Goal: Task Accomplishment & Management: Manage account settings

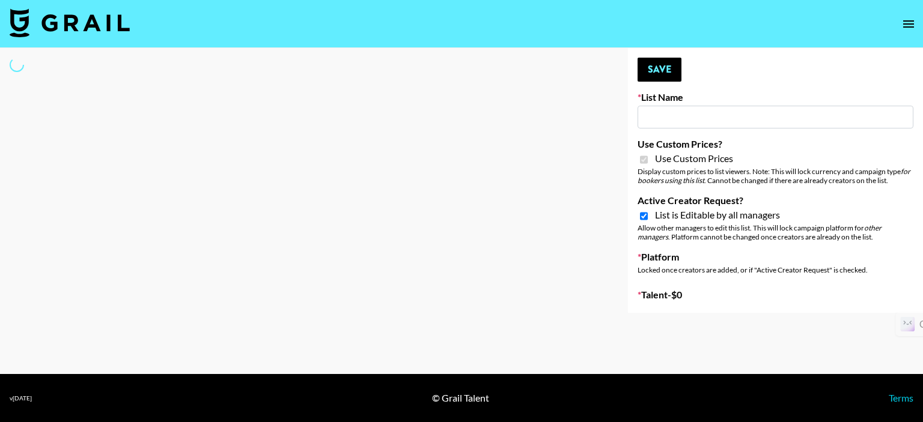
type input "Primal Harvest NEW ([DATE])"
checkbox input "true"
select select "Brand"
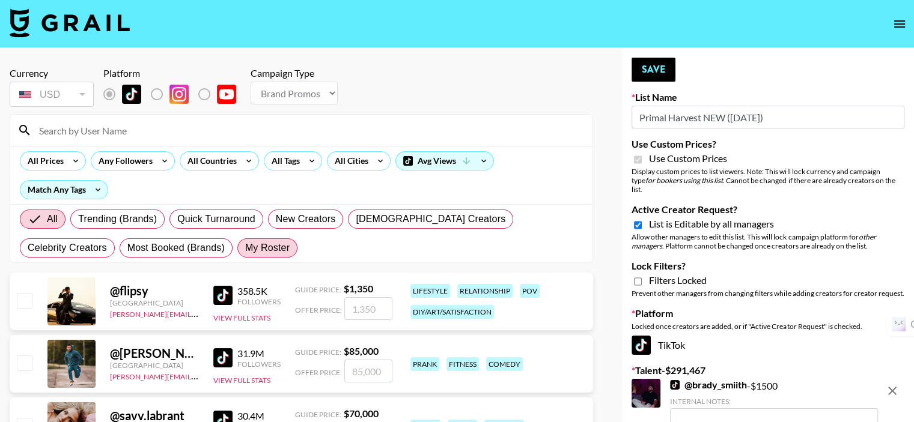
click at [245, 253] on span "My Roster" at bounding box center [267, 248] width 44 height 14
click at [245, 248] on input "My Roster" at bounding box center [245, 248] width 0 height 0
radio input "true"
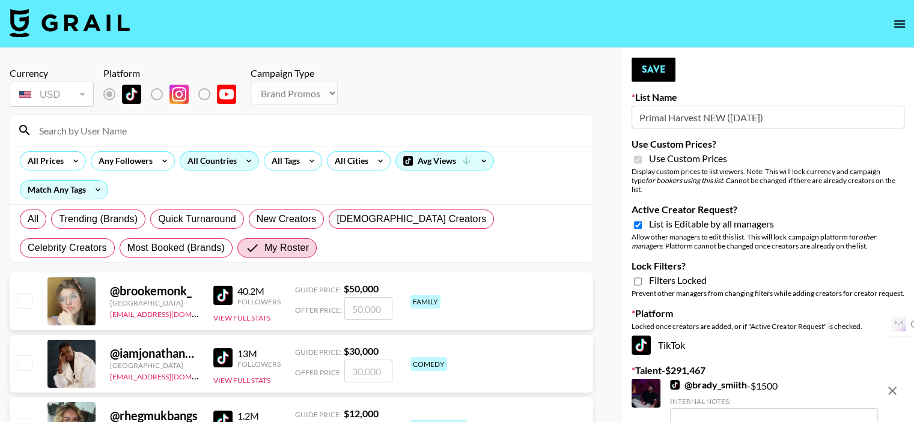
click at [201, 163] on div "All Countries" at bounding box center [209, 161] width 59 height 18
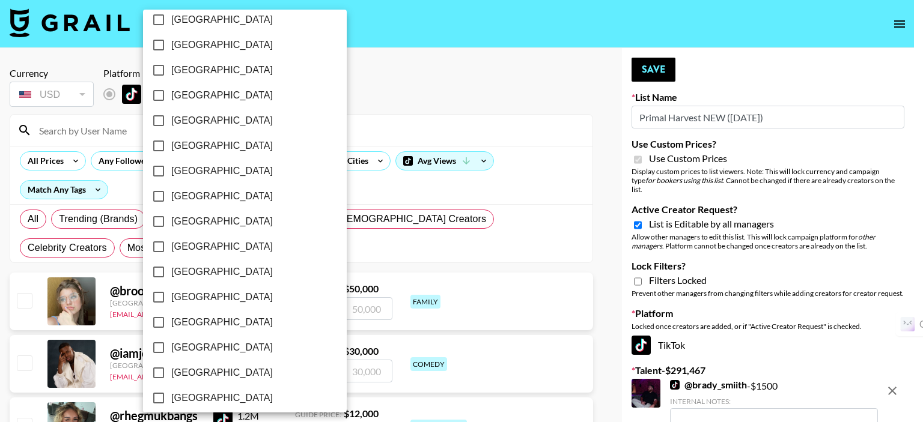
scroll to position [978, 0]
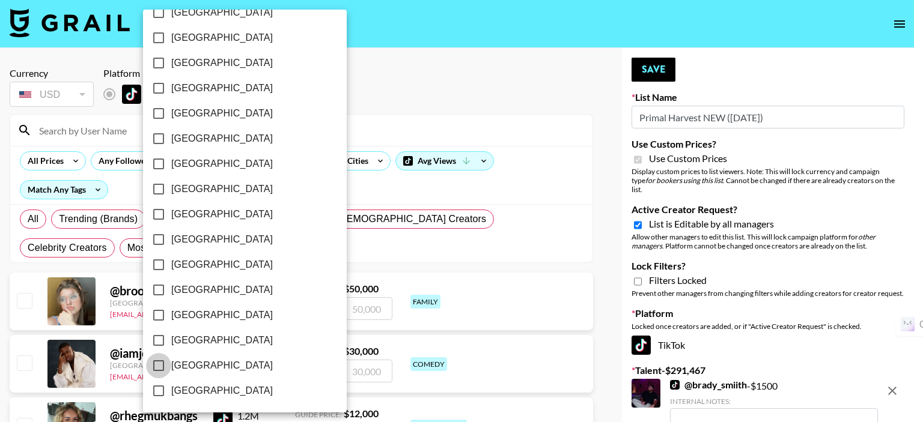
click at [156, 364] on input "[GEOGRAPHIC_DATA]" at bounding box center [158, 365] width 25 height 25
checkbox input "true"
click at [373, 79] on div at bounding box center [461, 211] width 923 height 422
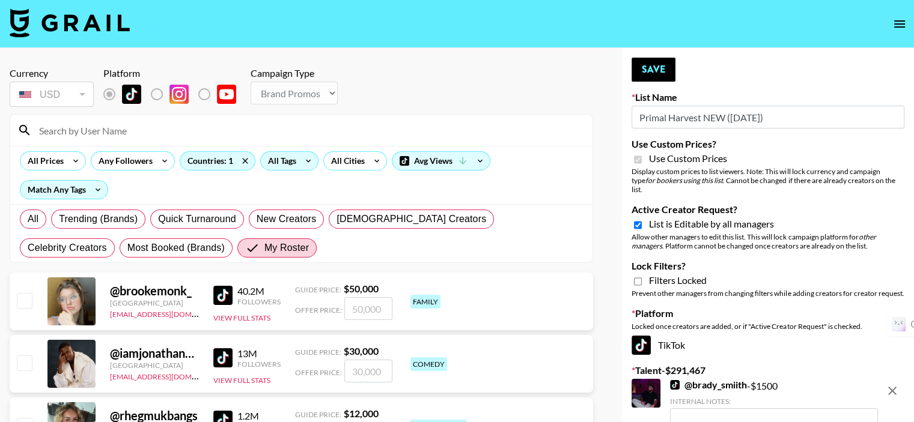
click at [282, 162] on div "All Tags" at bounding box center [280, 161] width 38 height 18
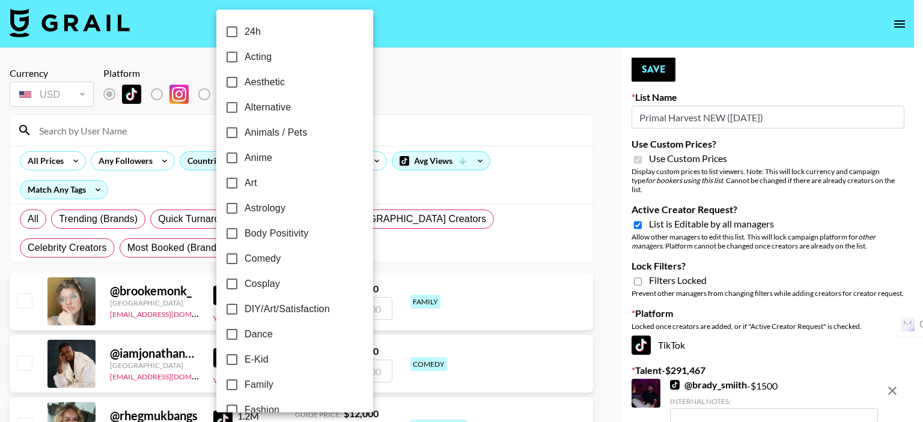
click at [231, 307] on input "DIY/Art/Satisfaction" at bounding box center [231, 309] width 25 height 25
checkbox input "true"
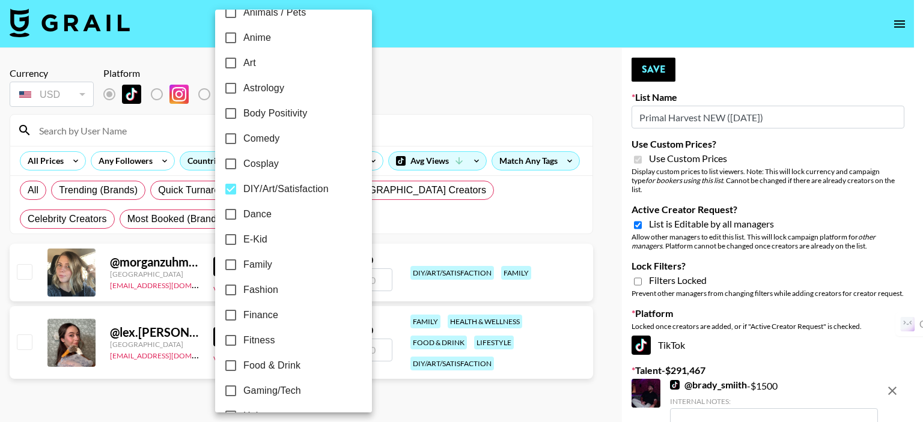
scroll to position [180, 0]
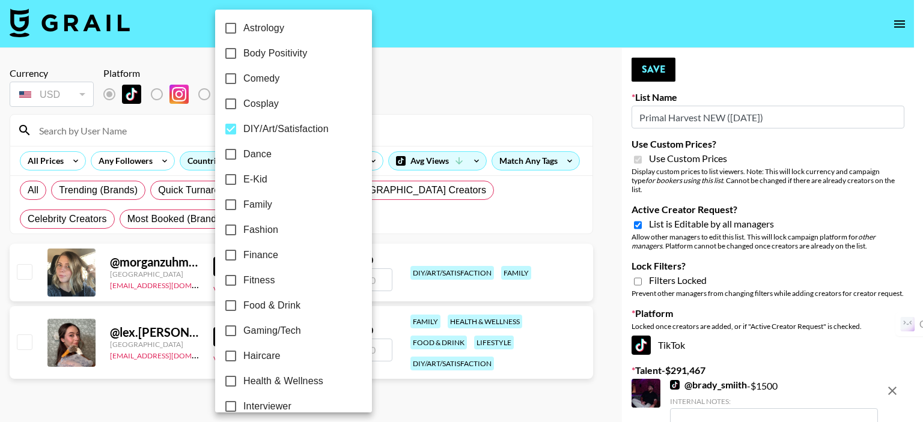
click at [231, 281] on input "Fitness" at bounding box center [230, 280] width 25 height 25
checkbox input "true"
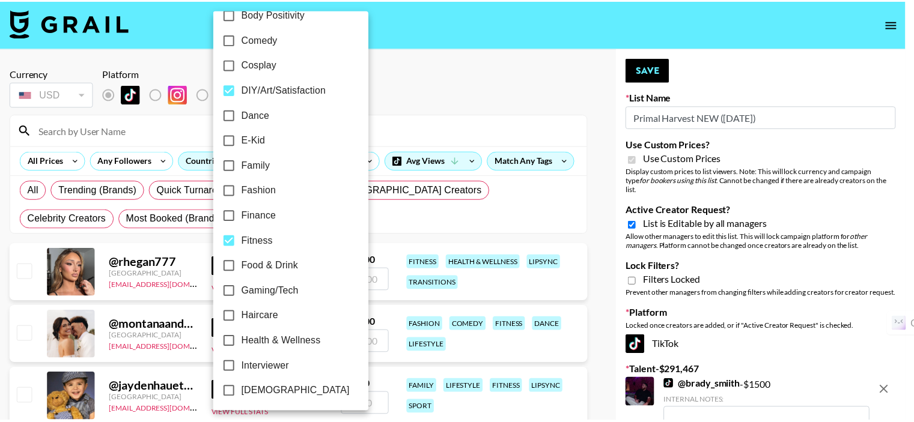
scroll to position [240, 0]
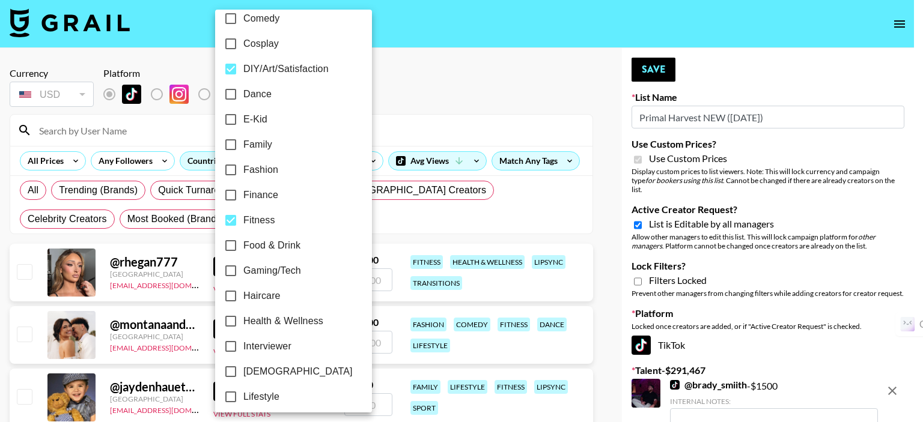
click at [228, 322] on input "Health & Wellness" at bounding box center [230, 321] width 25 height 25
checkbox input "true"
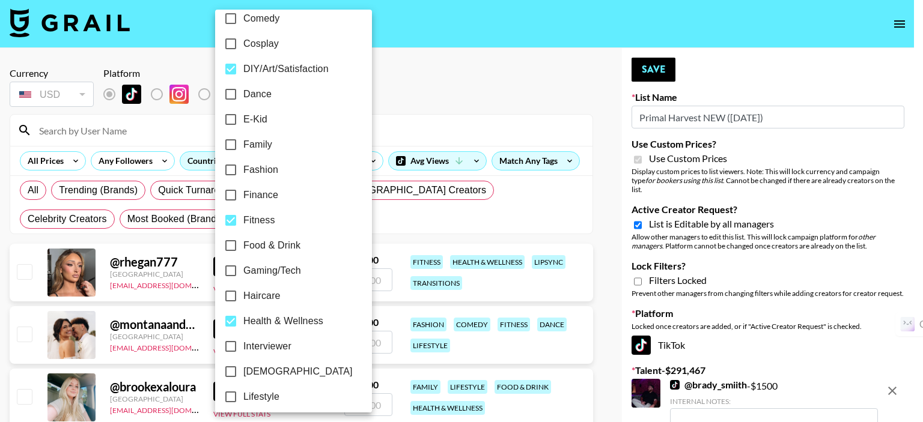
click at [435, 112] on div at bounding box center [461, 211] width 923 height 422
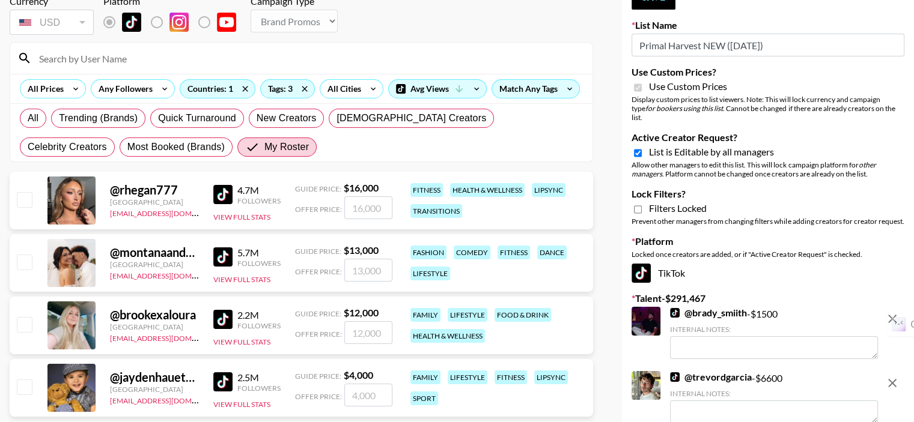
scroll to position [120, 0]
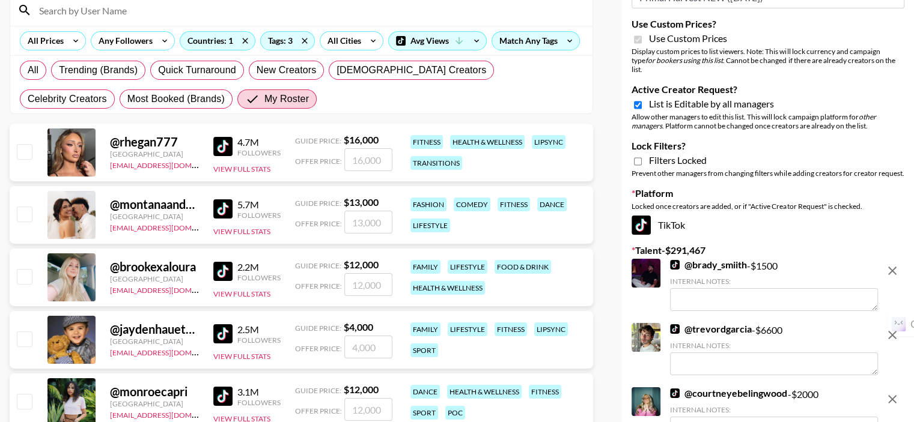
click at [26, 148] on input "checkbox" at bounding box center [24, 151] width 14 height 14
checkbox input "true"
type input "16000"
click at [25, 213] on input "checkbox" at bounding box center [24, 214] width 14 height 14
checkbox input "true"
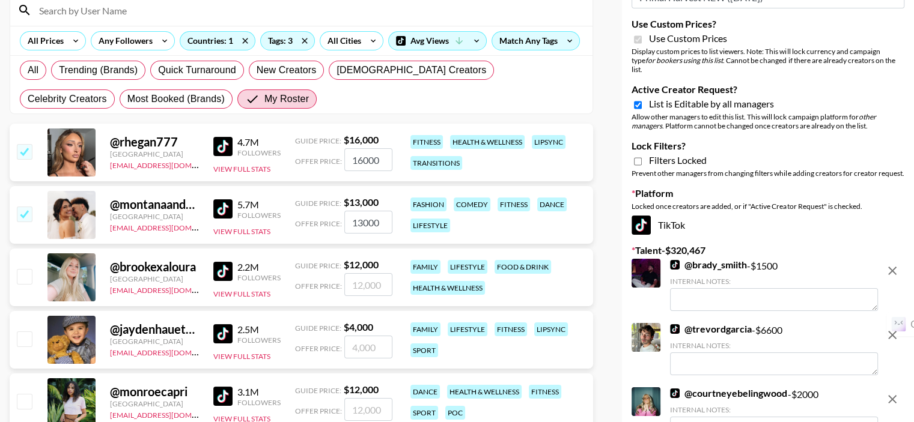
type input "13000"
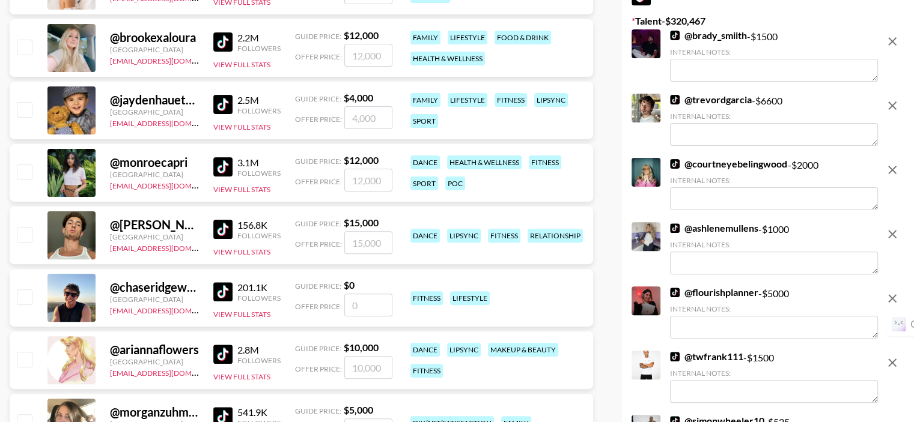
scroll to position [361, 0]
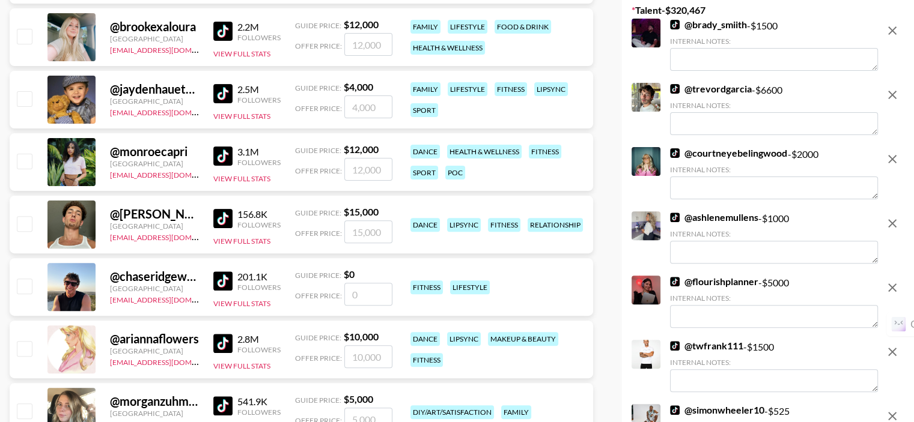
click at [26, 226] on input "checkbox" at bounding box center [24, 223] width 14 height 14
checkbox input "true"
type input "15000"
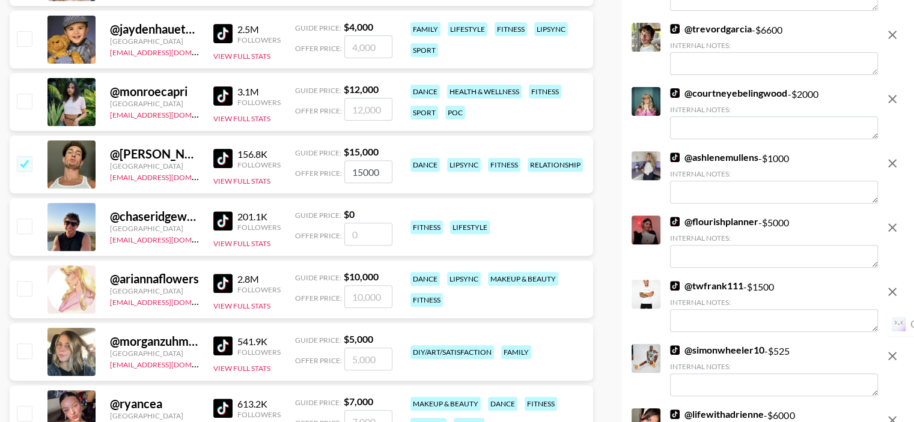
scroll to position [481, 0]
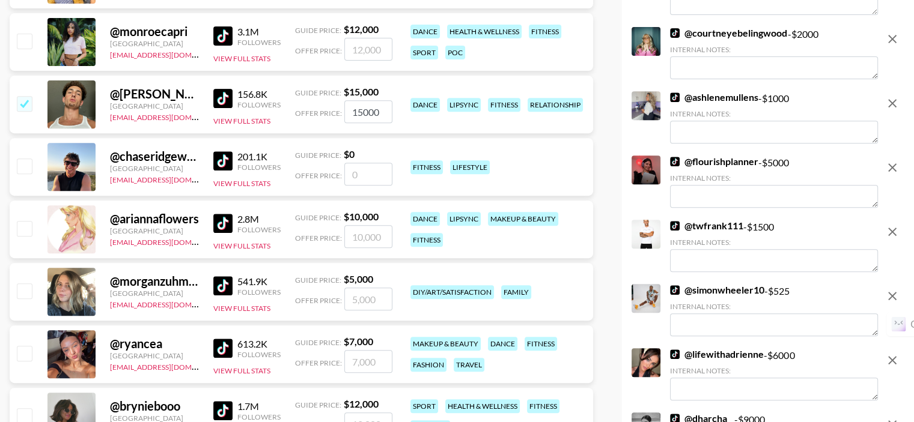
click at [25, 290] on input "checkbox" at bounding box center [24, 291] width 14 height 14
checkbox input "true"
type input "5000"
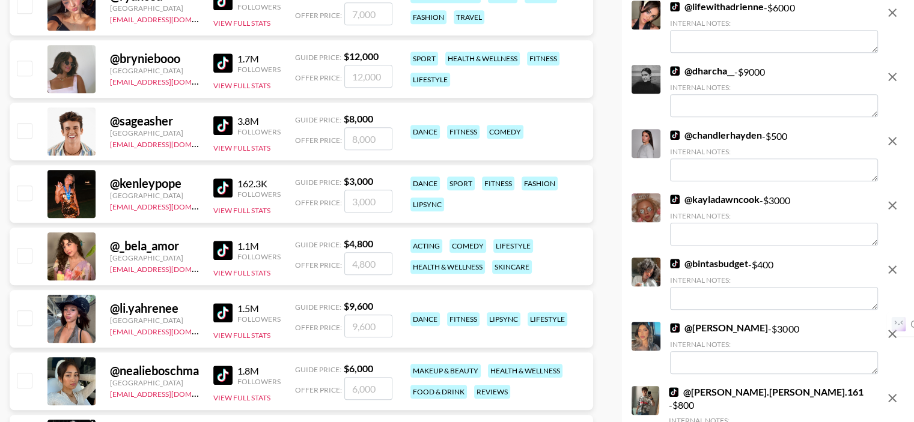
scroll to position [962, 0]
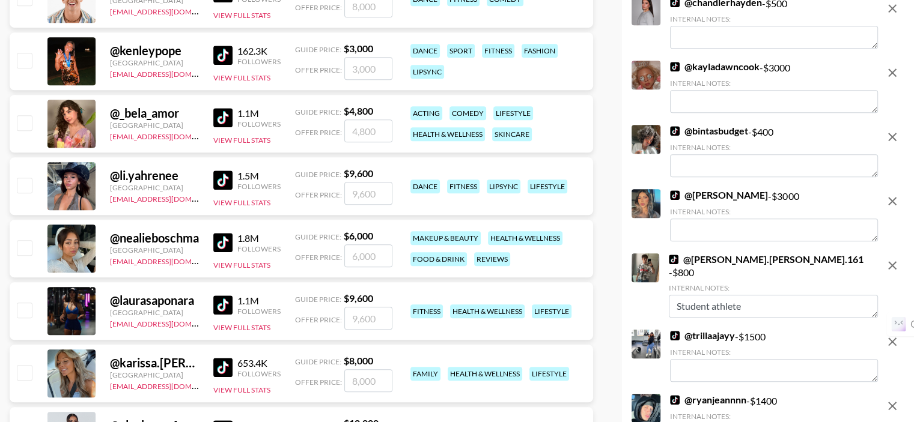
click at [30, 249] on input "checkbox" at bounding box center [24, 247] width 14 height 14
checkbox input "true"
type input "6000"
click at [28, 309] on input "checkbox" at bounding box center [24, 310] width 14 height 14
checkbox input "true"
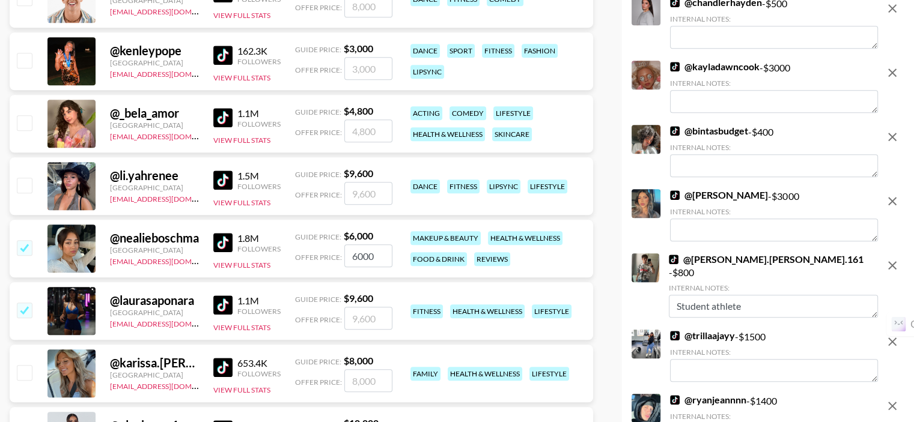
type input "9600"
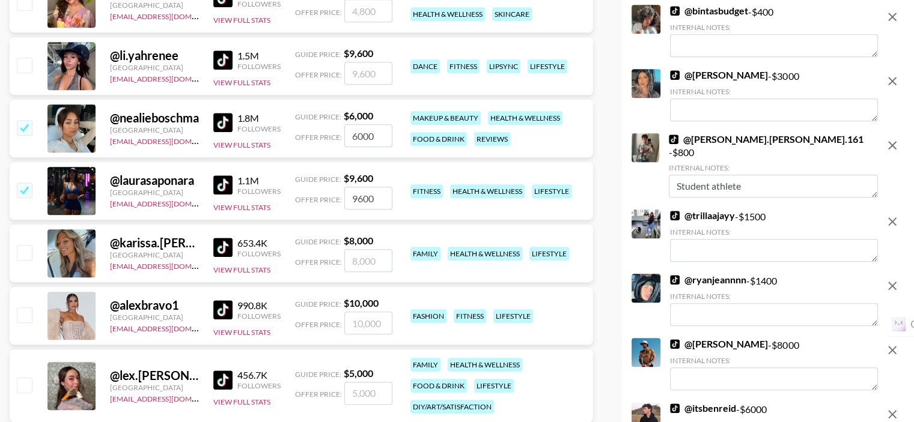
click at [22, 249] on input "checkbox" at bounding box center [24, 252] width 14 height 14
checkbox input "true"
type input "8000"
click at [25, 311] on input "checkbox" at bounding box center [24, 315] width 14 height 14
checkbox input "true"
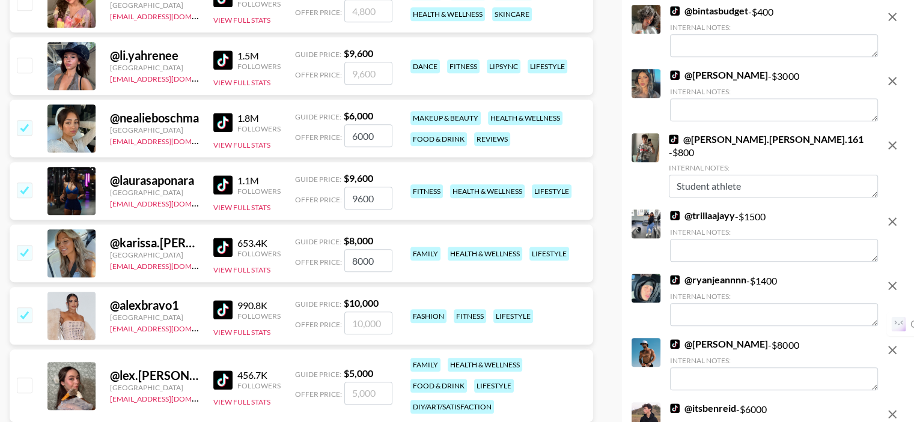
type input "10000"
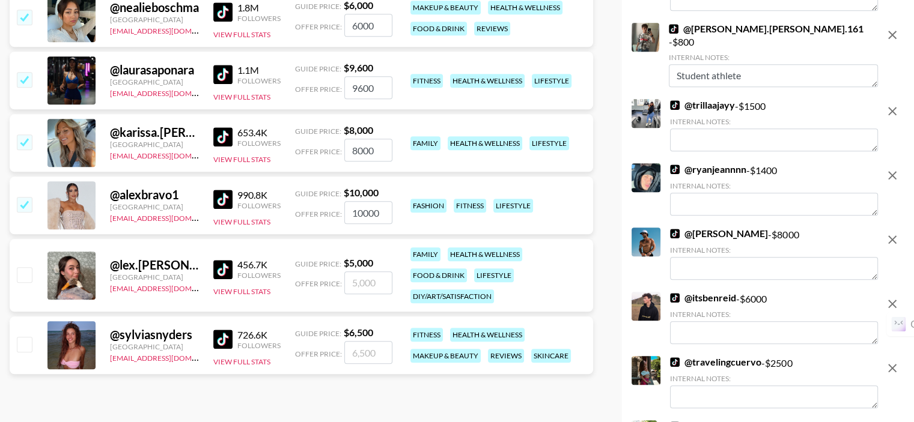
scroll to position [1262, 0]
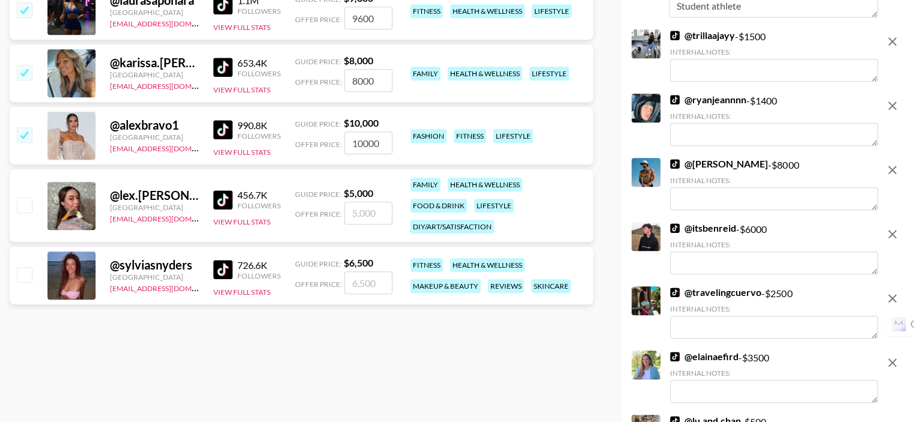
click at [26, 210] on input "checkbox" at bounding box center [24, 205] width 14 height 14
checkbox input "true"
type input "5000"
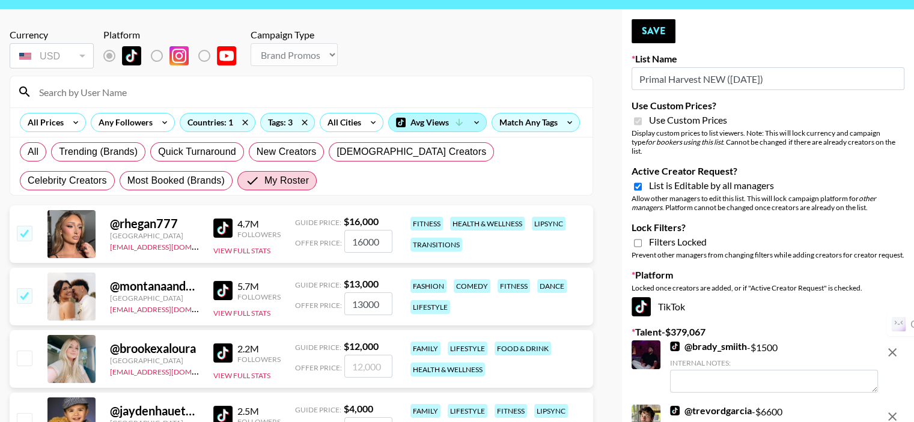
scroll to position [0, 0]
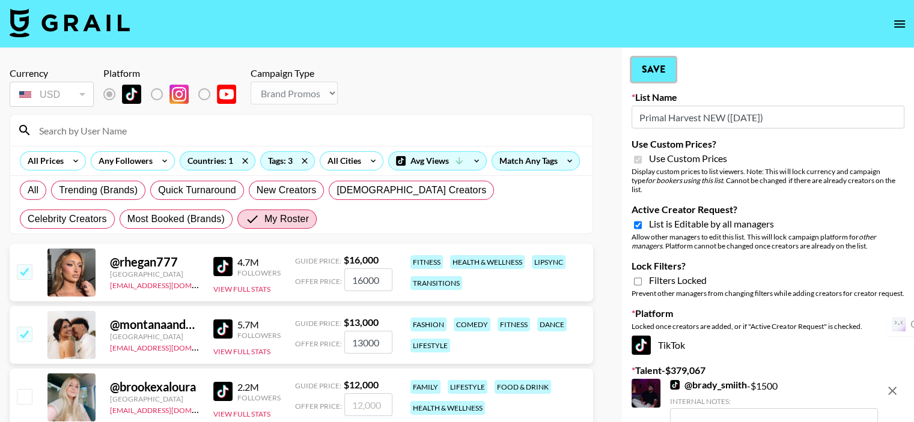
click at [659, 68] on button "Save" at bounding box center [654, 70] width 44 height 24
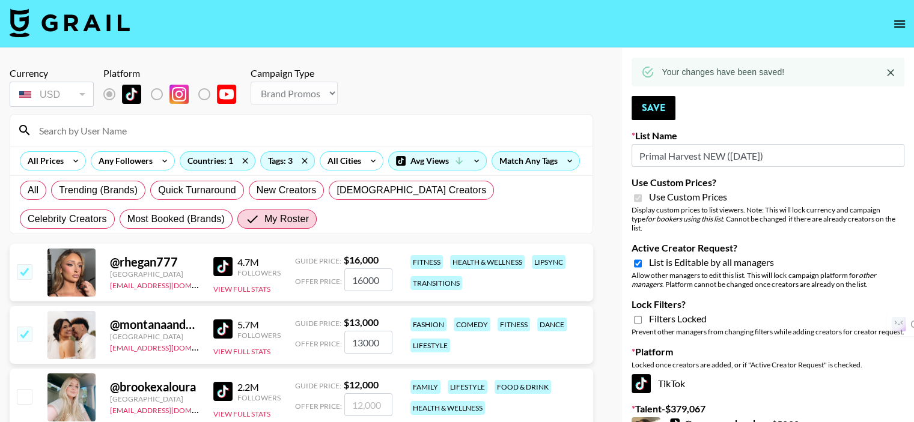
click at [895, 72] on icon "Close" at bounding box center [891, 73] width 12 height 12
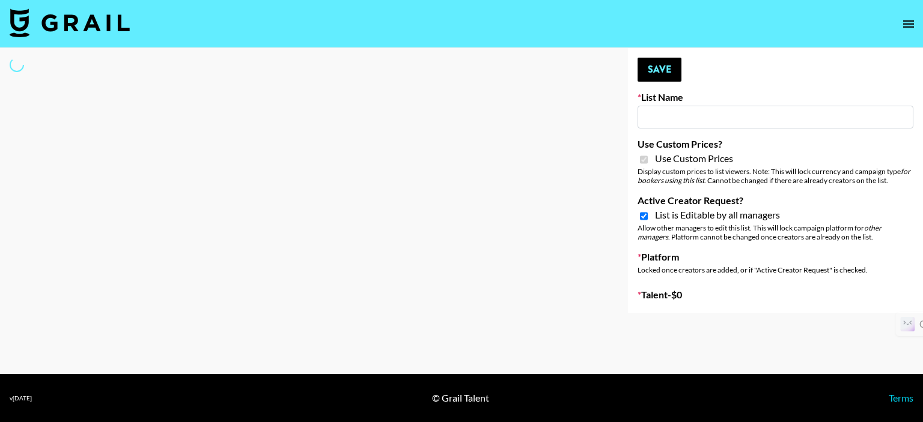
type input "ssssfdd"
checkbox input "true"
select select "Brand"
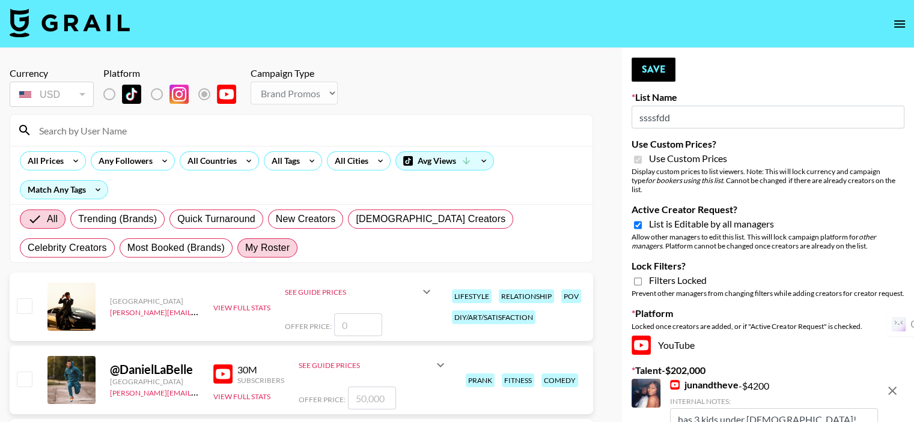
click at [245, 248] on span "My Roster" at bounding box center [267, 248] width 44 height 14
click at [245, 248] on input "My Roster" at bounding box center [245, 248] width 0 height 0
radio input "true"
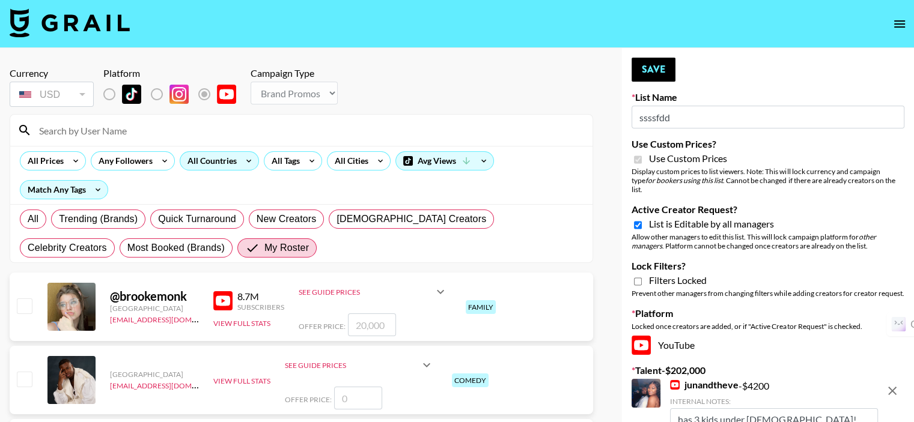
click at [198, 163] on div "All Countries" at bounding box center [209, 161] width 59 height 18
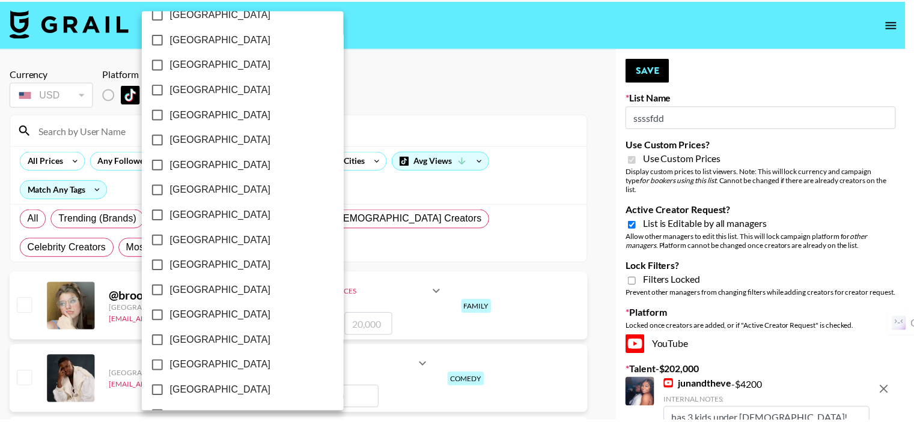
scroll to position [978, 0]
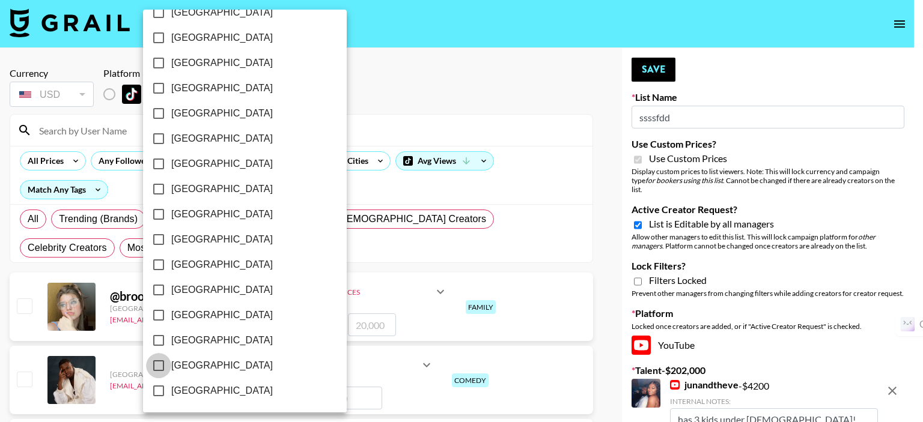
click at [159, 362] on input "[GEOGRAPHIC_DATA]" at bounding box center [158, 365] width 25 height 25
checkbox input "true"
click at [356, 121] on div at bounding box center [461, 211] width 923 height 422
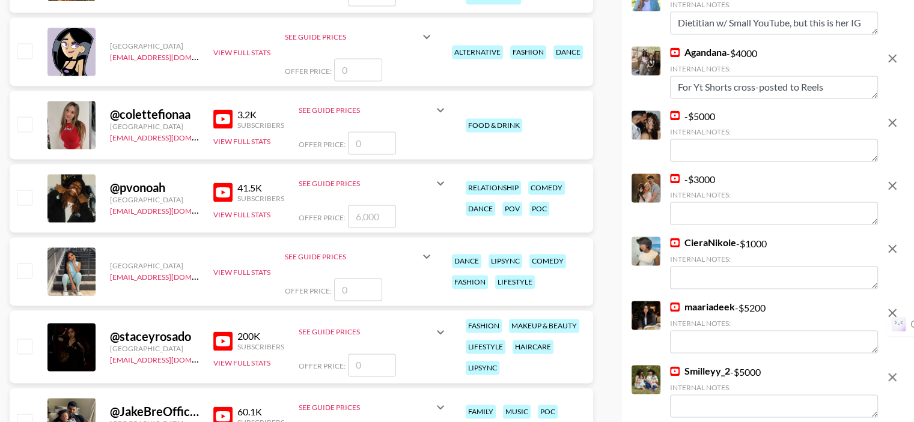
scroll to position [1623, 0]
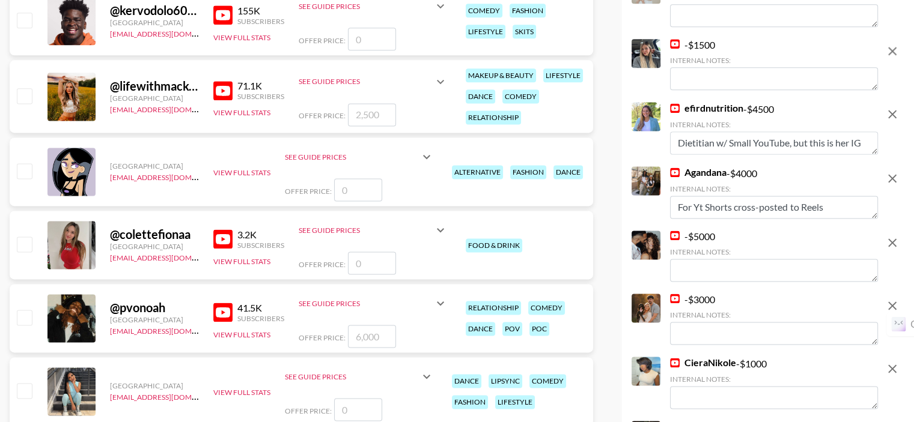
click at [25, 88] on input "checkbox" at bounding box center [24, 95] width 14 height 14
checkbox input "true"
type input "2500"
click at [23, 88] on input "checkbox" at bounding box center [24, 95] width 14 height 14
checkbox input "false"
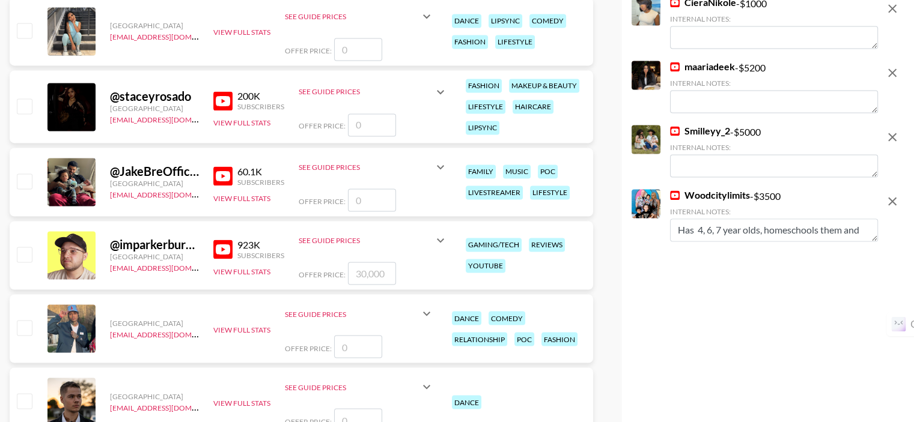
scroll to position [2043, 0]
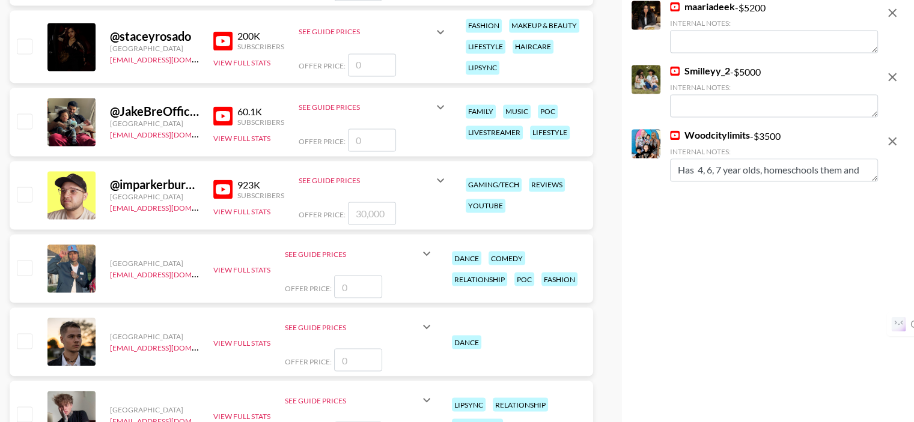
click at [364, 129] on input "number" at bounding box center [372, 140] width 48 height 23
type input "4"
checkbox input "true"
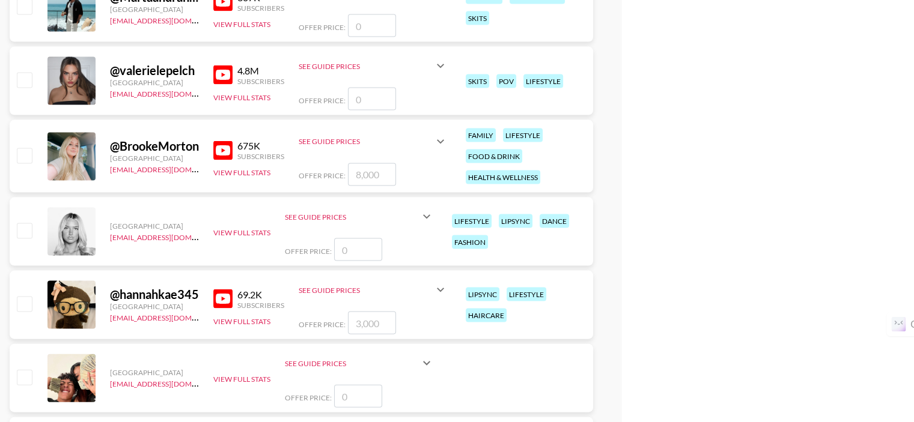
scroll to position [2584, 0]
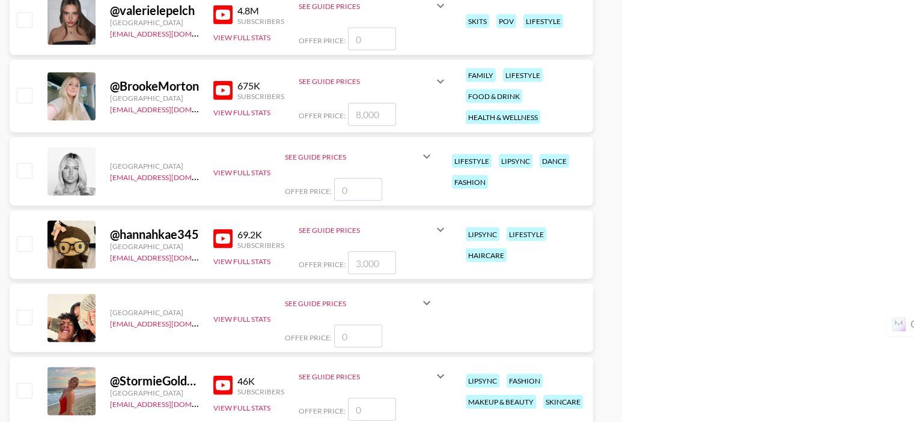
type input "4000"
click at [21, 88] on input "checkbox" at bounding box center [24, 95] width 14 height 14
checkbox input "false"
click at [26, 88] on input "checkbox" at bounding box center [24, 95] width 14 height 14
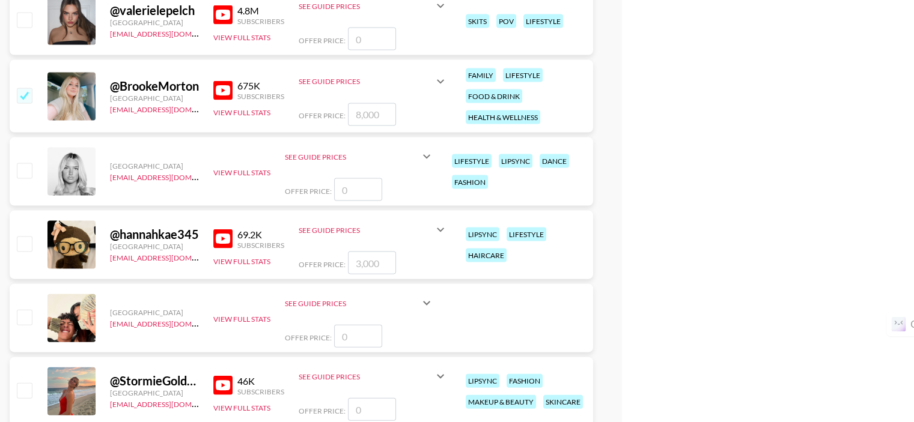
checkbox input "true"
type input "8000"
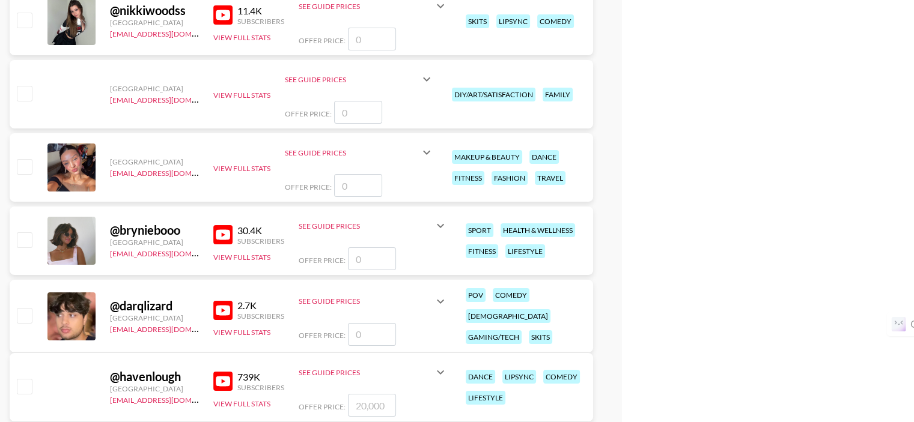
scroll to position [4808, 0]
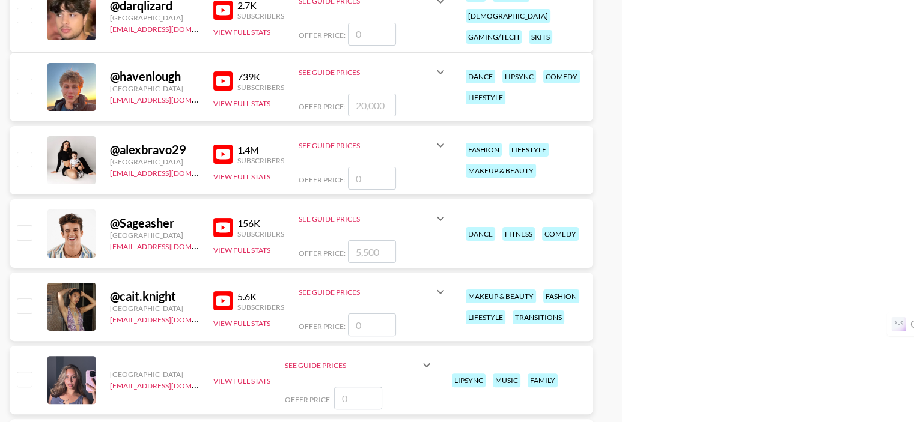
click at [367, 167] on input "number" at bounding box center [372, 178] width 48 height 23
type input "1"
checkbox input "true"
type input "10000"
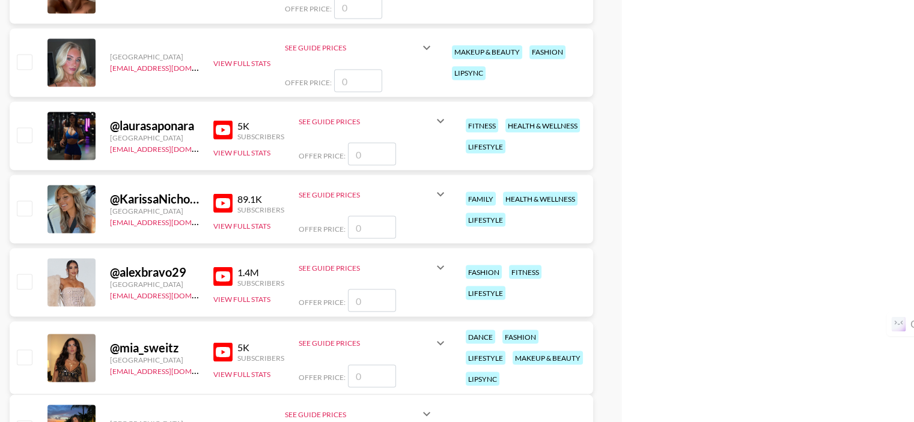
scroll to position [6851, 0]
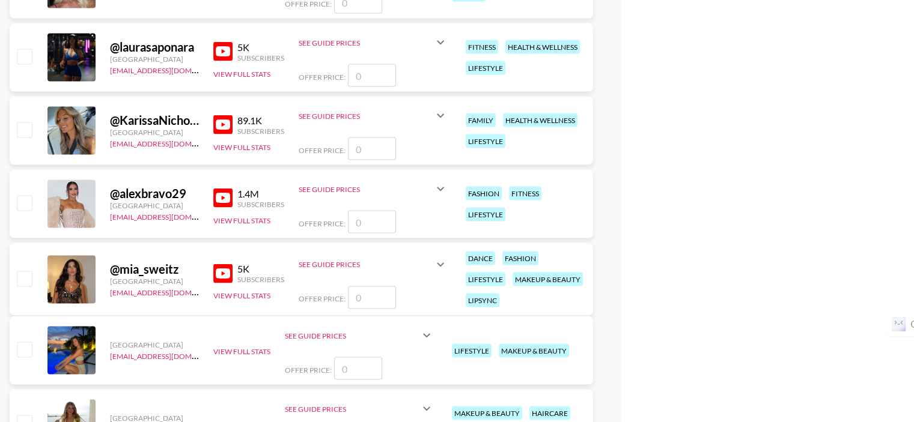
click at [368, 137] on input "number" at bounding box center [372, 148] width 48 height 23
type input "4"
checkbox input "true"
click at [357, 137] on input "4000" at bounding box center [372, 148] width 48 height 23
type input "5000"
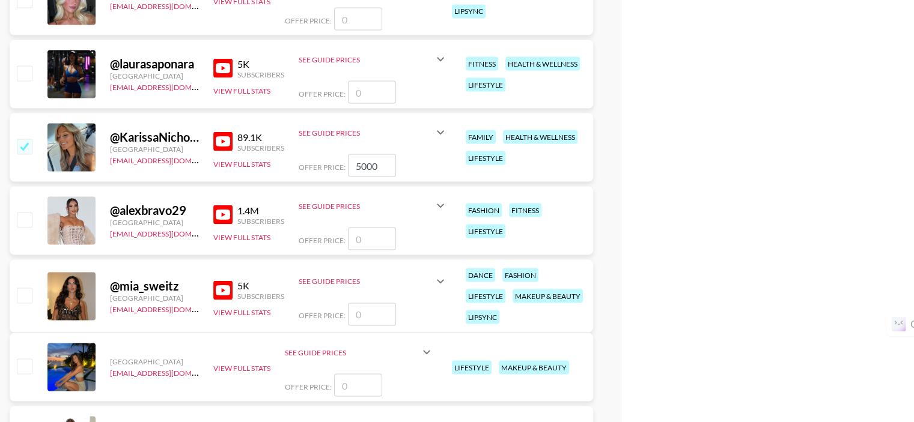
scroll to position [6413, 0]
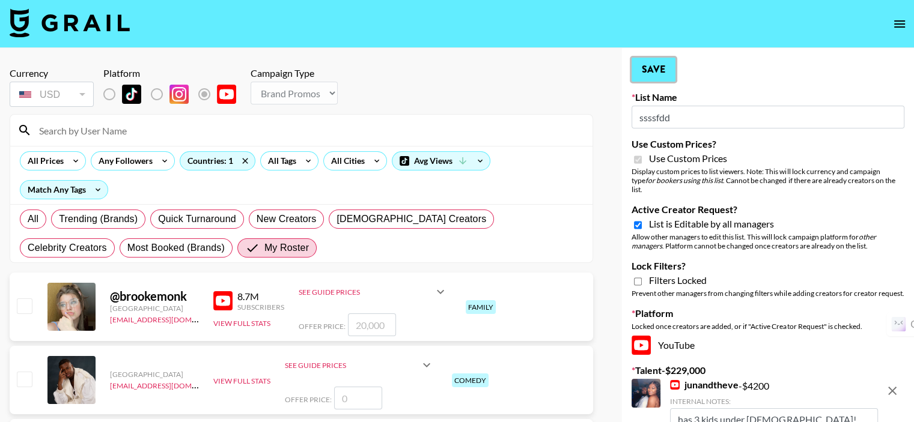
click at [654, 72] on button "Save" at bounding box center [654, 70] width 44 height 24
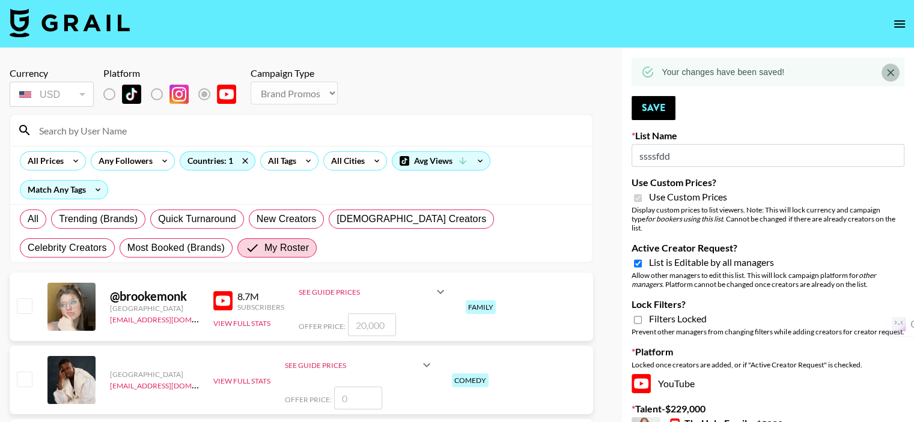
click at [891, 76] on icon "Close" at bounding box center [891, 73] width 12 height 12
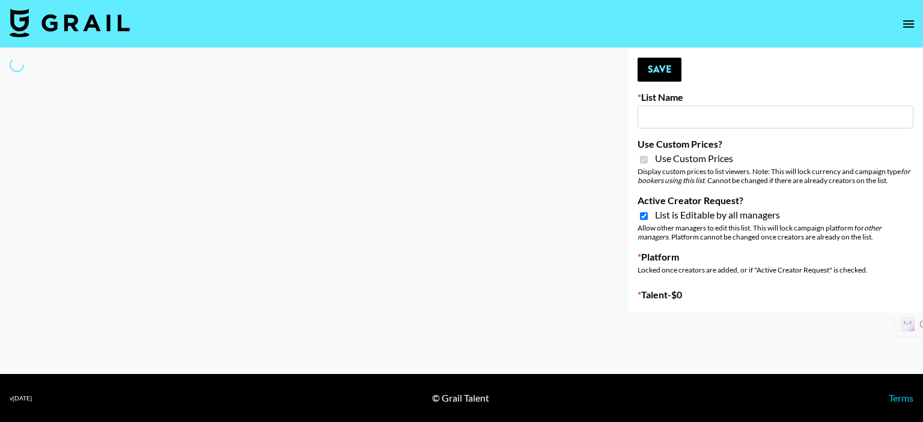
type input "Galaxy Lamps"
checkbox input "true"
select select "Brand"
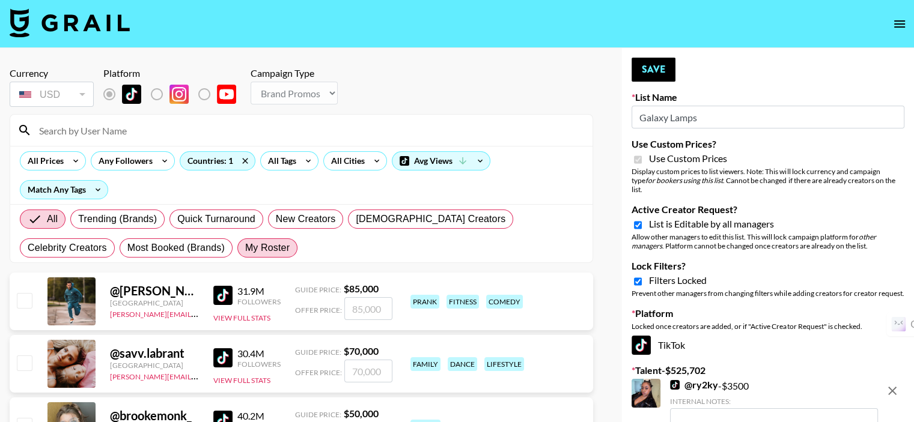
click at [245, 241] on span "My Roster" at bounding box center [267, 248] width 44 height 14
click at [245, 248] on input "My Roster" at bounding box center [245, 248] width 0 height 0
radio input "true"
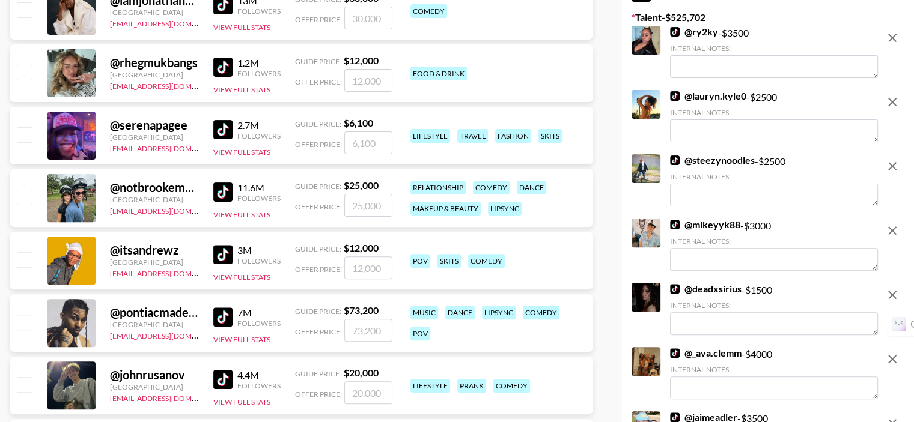
scroll to position [601, 0]
